Goal: Task Accomplishment & Management: Manage account settings

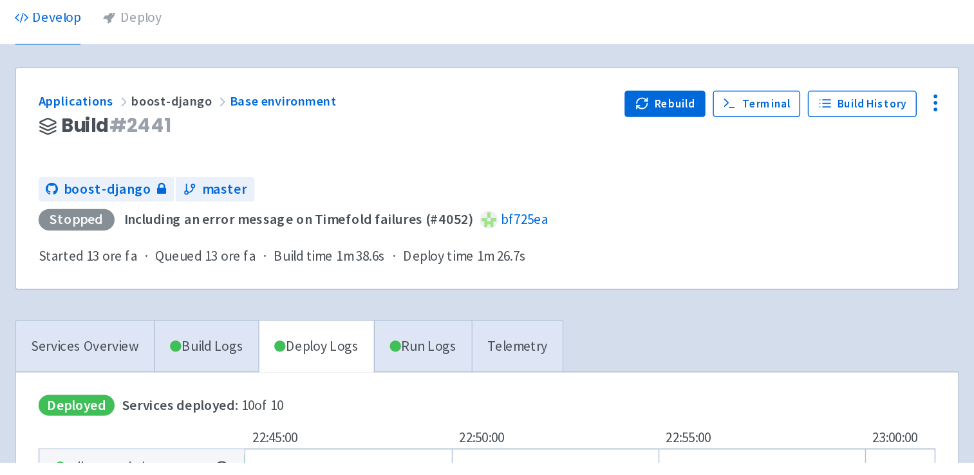
scroll to position [59, 0]
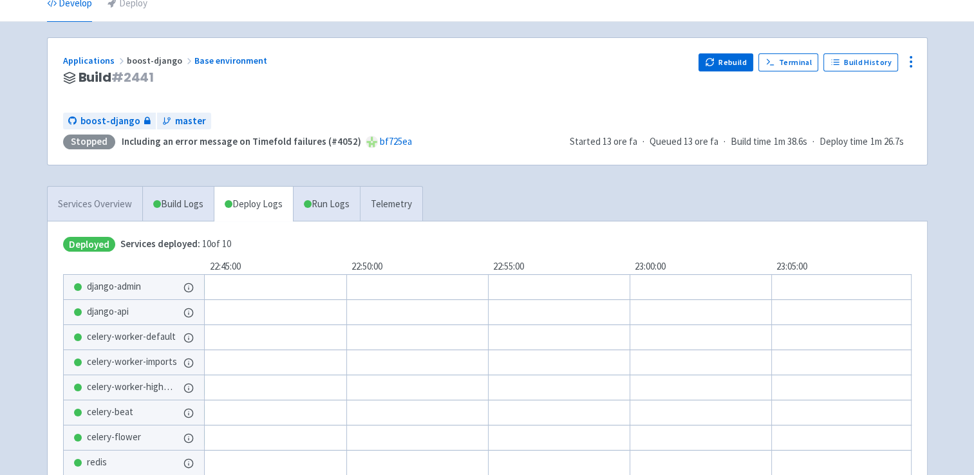
click at [108, 209] on link "Services Overview" at bounding box center [95, 204] width 95 height 35
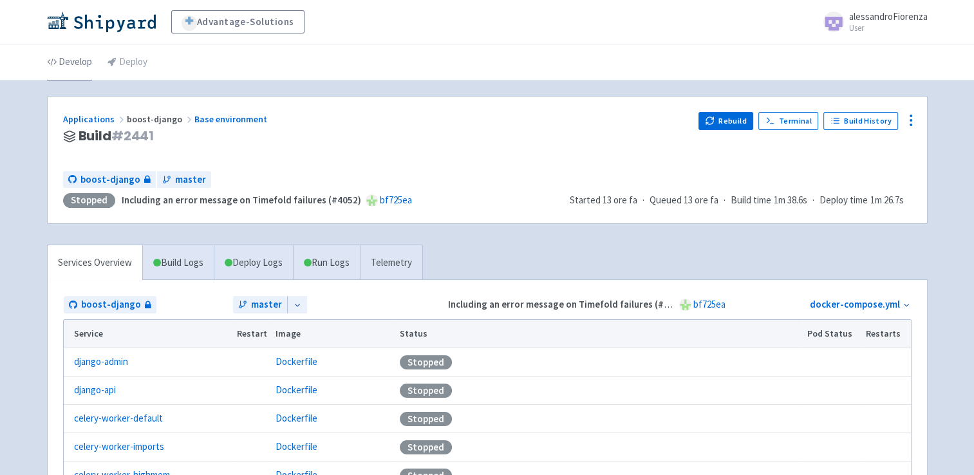
click at [86, 64] on link "Develop" at bounding box center [69, 62] width 45 height 36
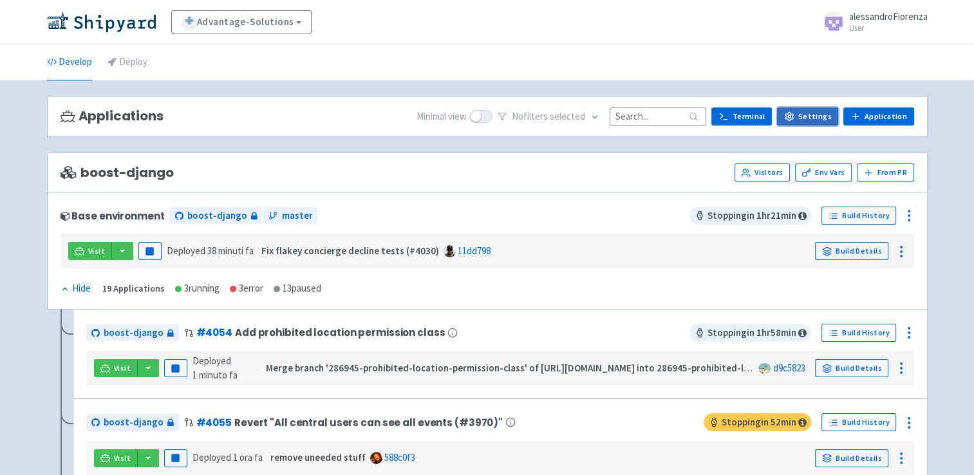
click at [811, 118] on link "Settings" at bounding box center [807, 117] width 61 height 18
